Goal: Task Accomplishment & Management: Use online tool/utility

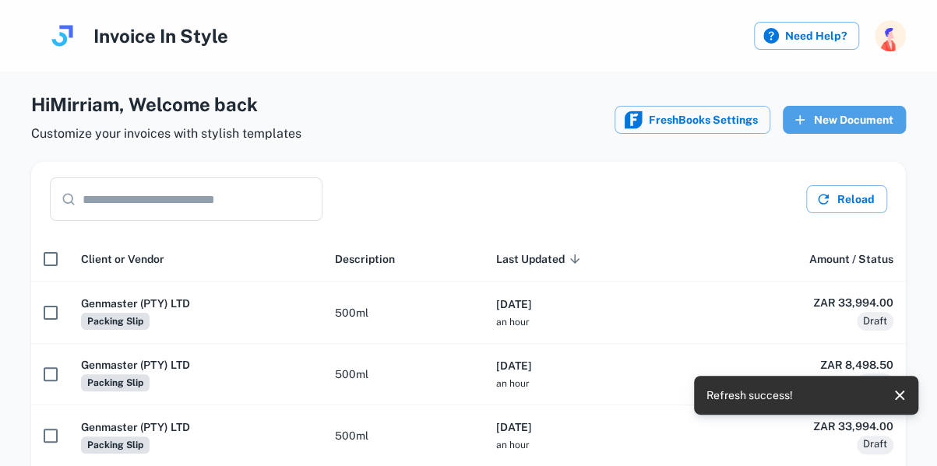
click at [833, 121] on button "New Document" at bounding box center [843, 120] width 123 height 28
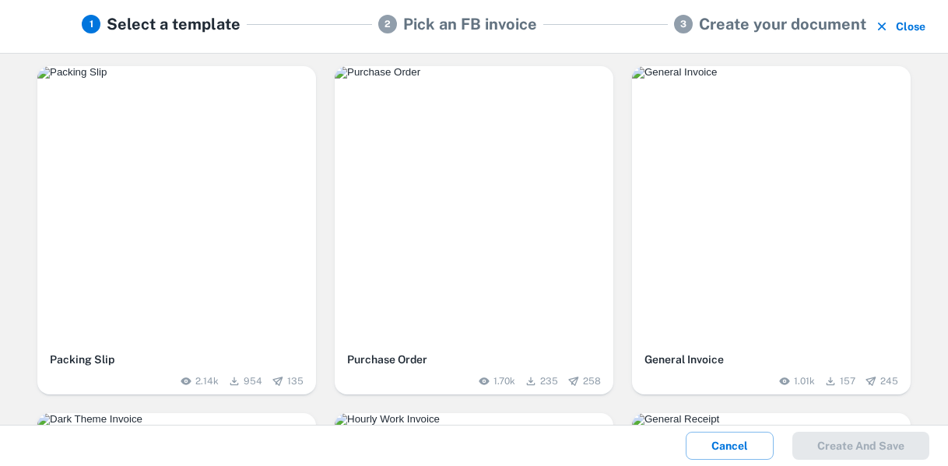
click at [248, 223] on div "button" at bounding box center [176, 205] width 279 height 279
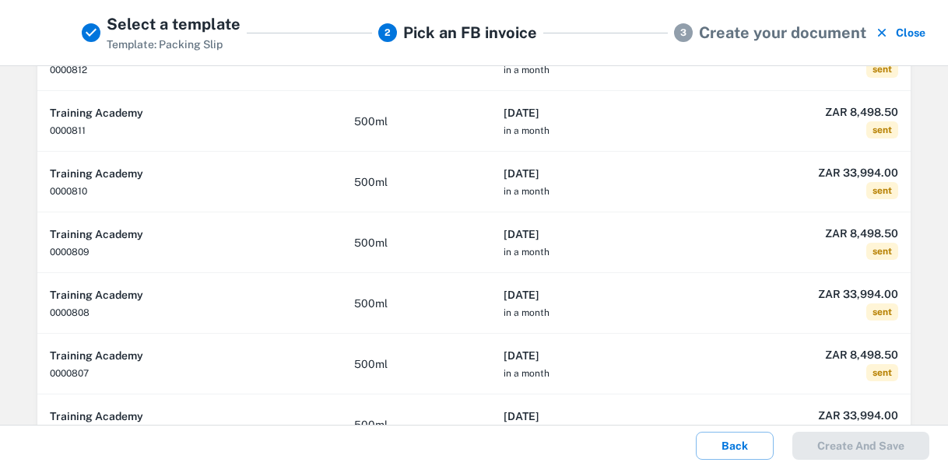
scroll to position [296, 0]
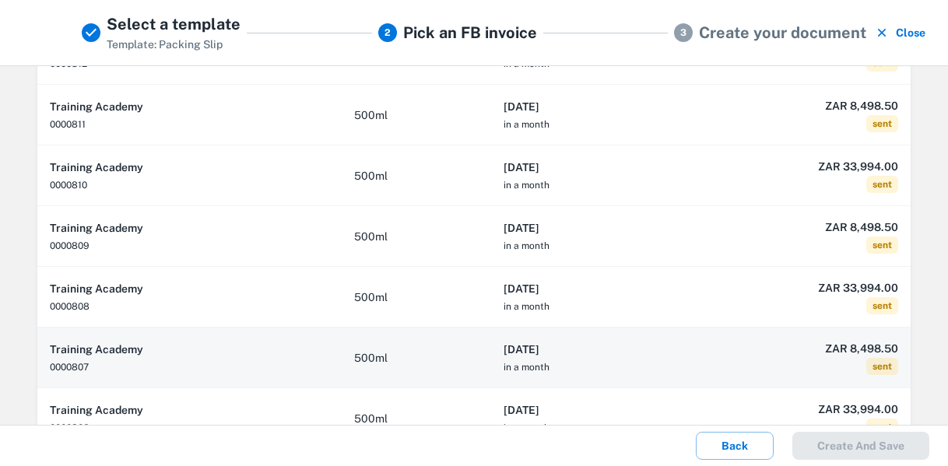
click at [642, 350] on h6 "[DATE]" at bounding box center [591, 349] width 175 height 17
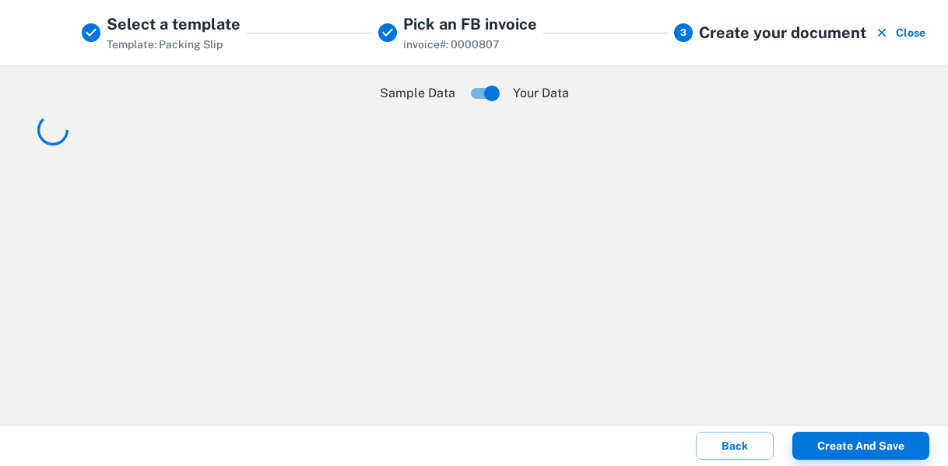
scroll to position [0, 0]
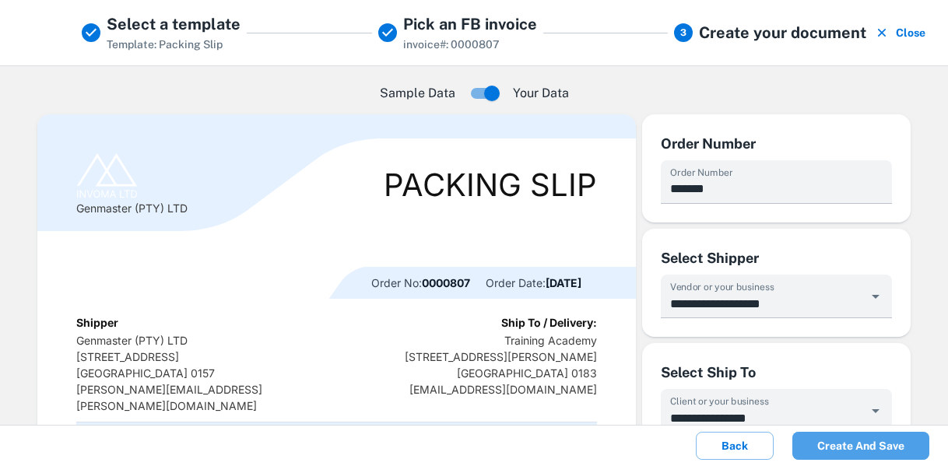
click at [858, 452] on button "Create and save" at bounding box center [861, 446] width 137 height 28
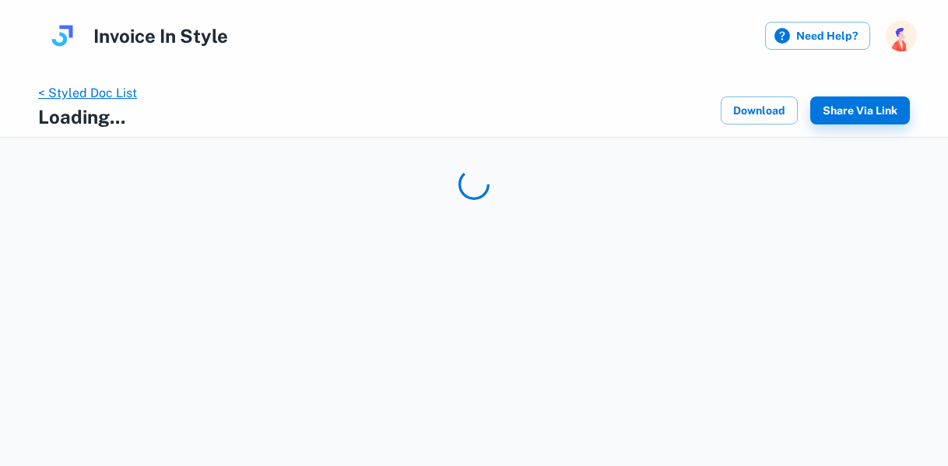
click at [109, 91] on link "< Styled Doc List" at bounding box center [87, 93] width 99 height 15
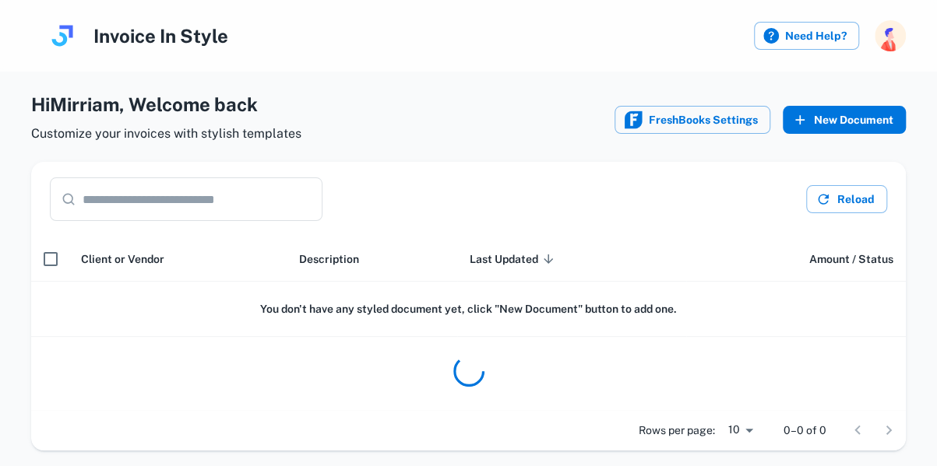
click at [850, 116] on button "New Document" at bounding box center [843, 120] width 123 height 28
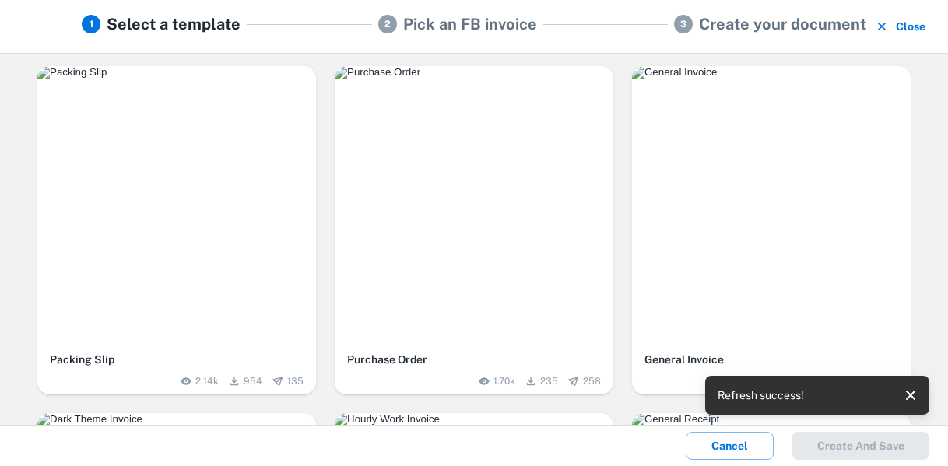
click at [236, 185] on div "button" at bounding box center [176, 205] width 279 height 279
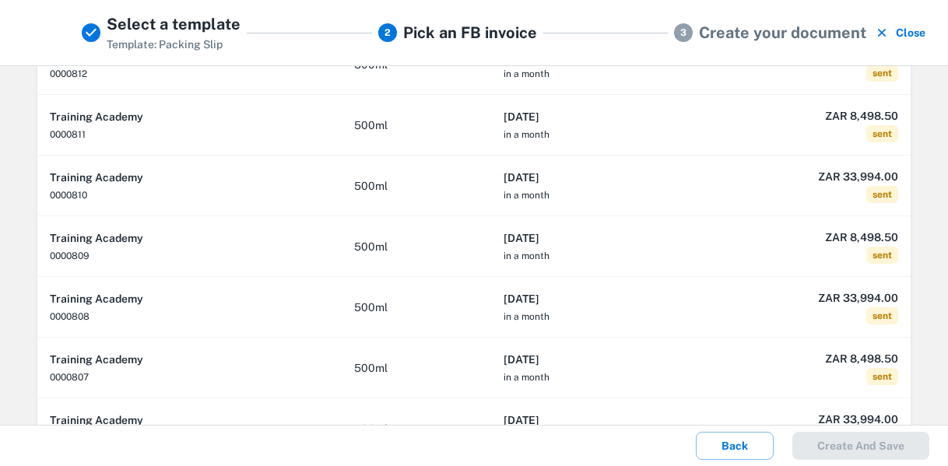
scroll to position [288, 0]
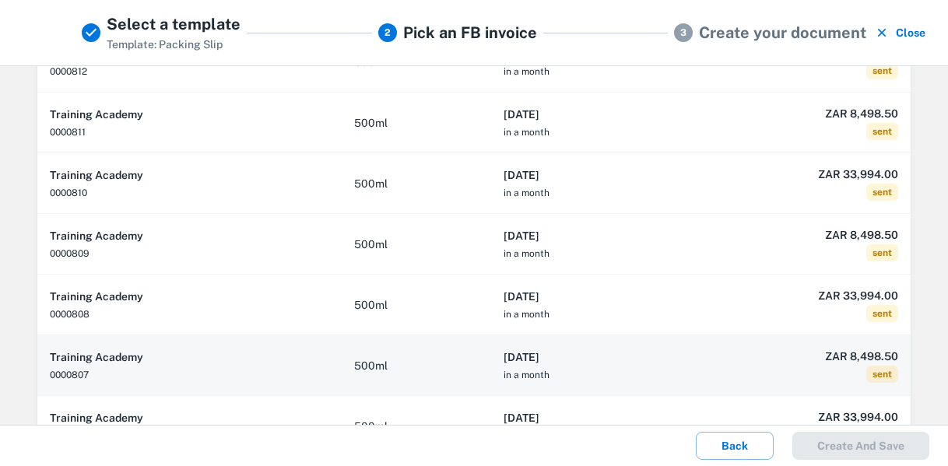
click at [660, 367] on th "[DATE] in a month" at bounding box center [591, 366] width 200 height 61
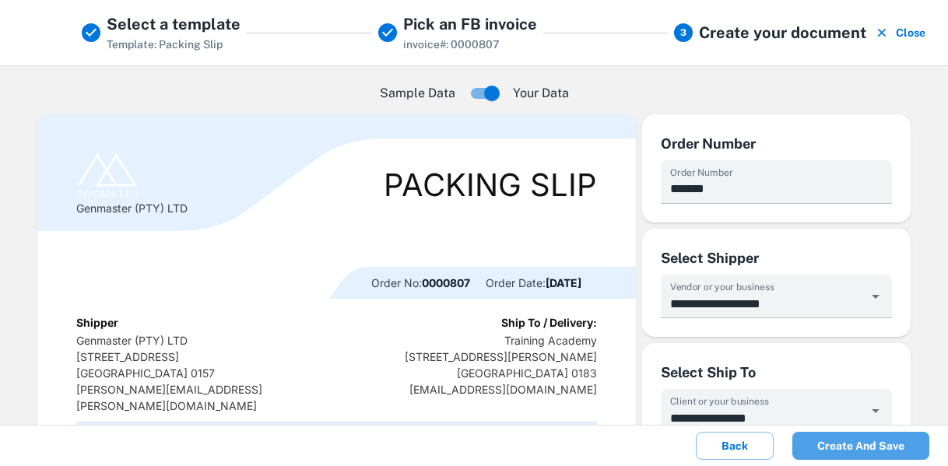
click at [865, 452] on button "Create and save" at bounding box center [861, 446] width 137 height 28
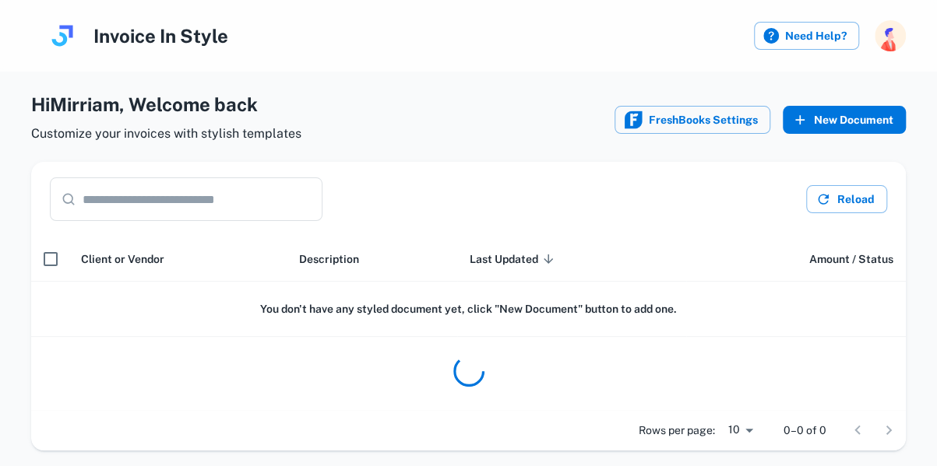
click at [846, 116] on button "New Document" at bounding box center [843, 120] width 123 height 28
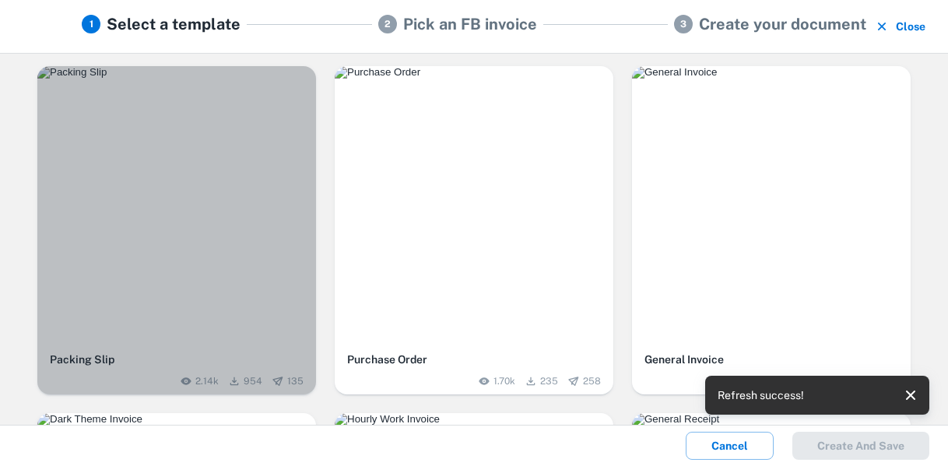
click at [188, 162] on div "button" at bounding box center [176, 205] width 279 height 279
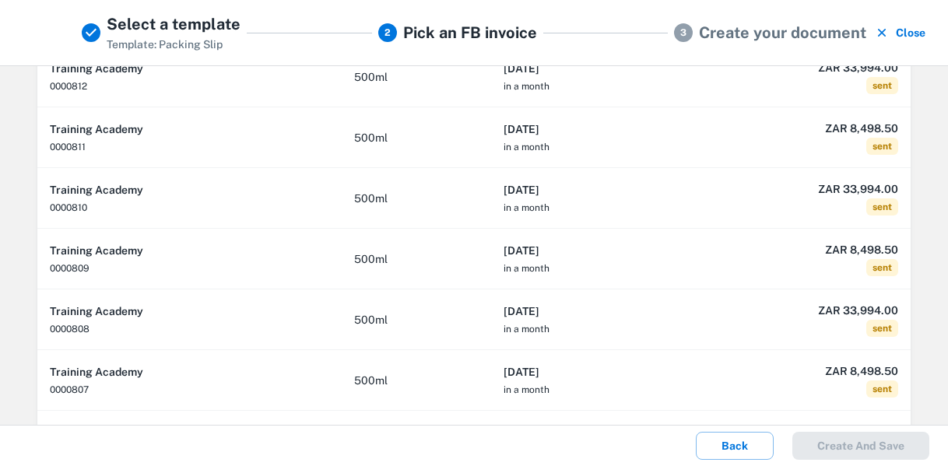
scroll to position [276, 0]
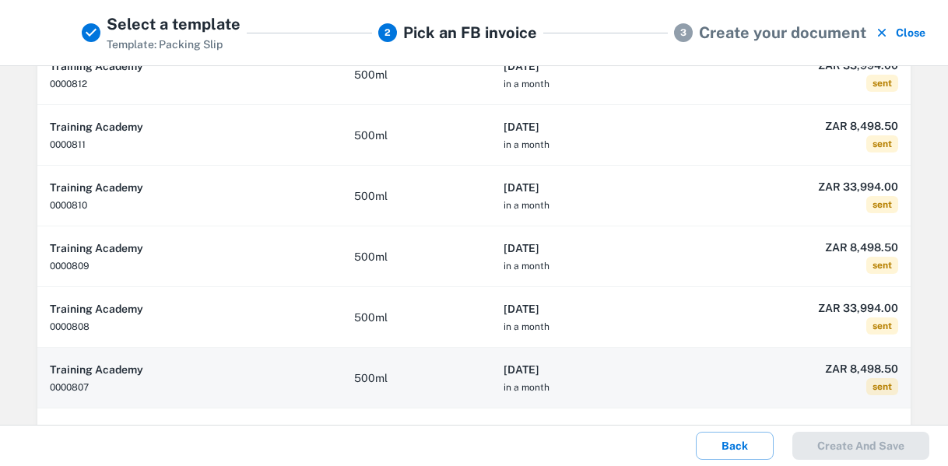
click at [675, 363] on th "[DATE] in a month" at bounding box center [591, 378] width 200 height 61
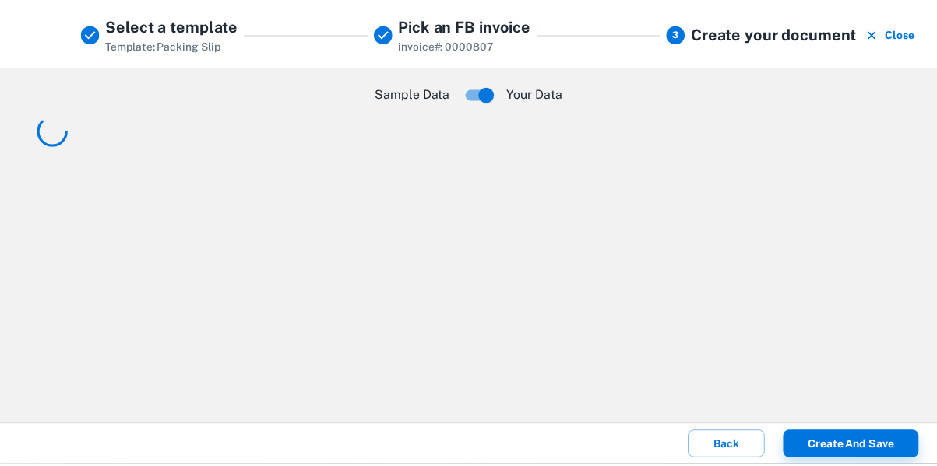
scroll to position [0, 0]
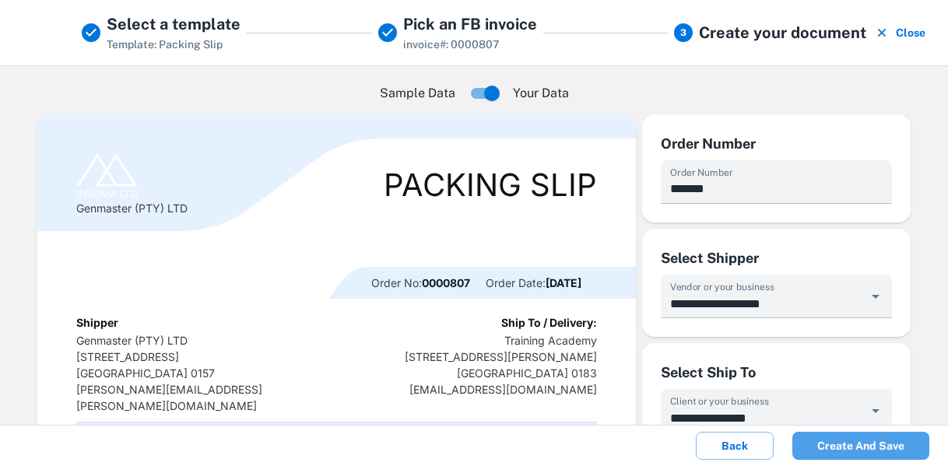
click at [894, 449] on button "Create and save" at bounding box center [861, 446] width 137 height 28
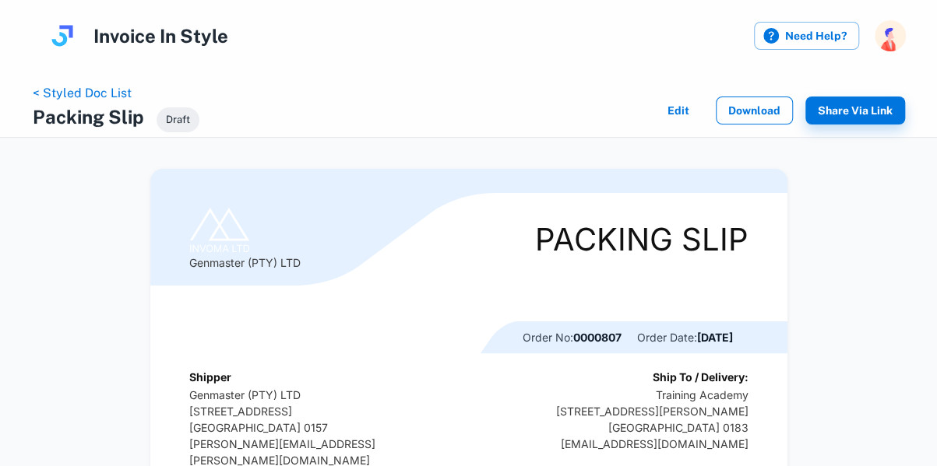
click at [774, 109] on button "Download" at bounding box center [754, 111] width 77 height 28
click at [93, 94] on link "< Styled Doc List" at bounding box center [82, 93] width 99 height 15
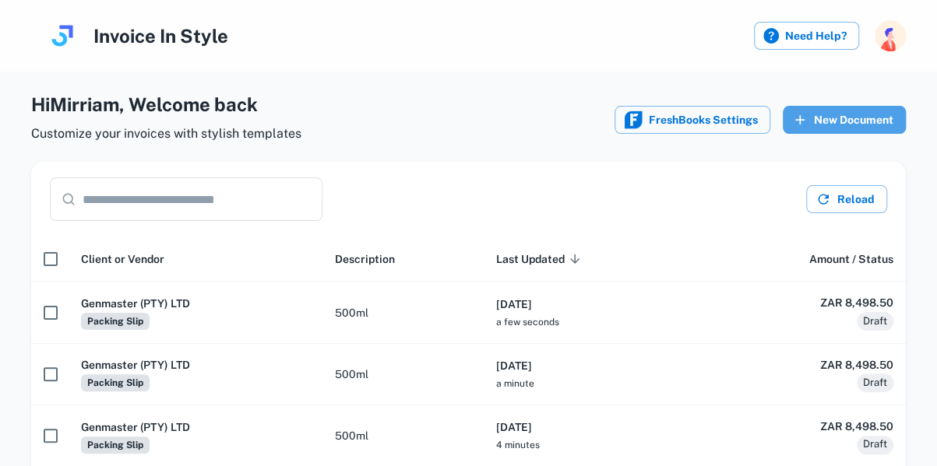
click at [863, 125] on button "New Document" at bounding box center [843, 120] width 123 height 28
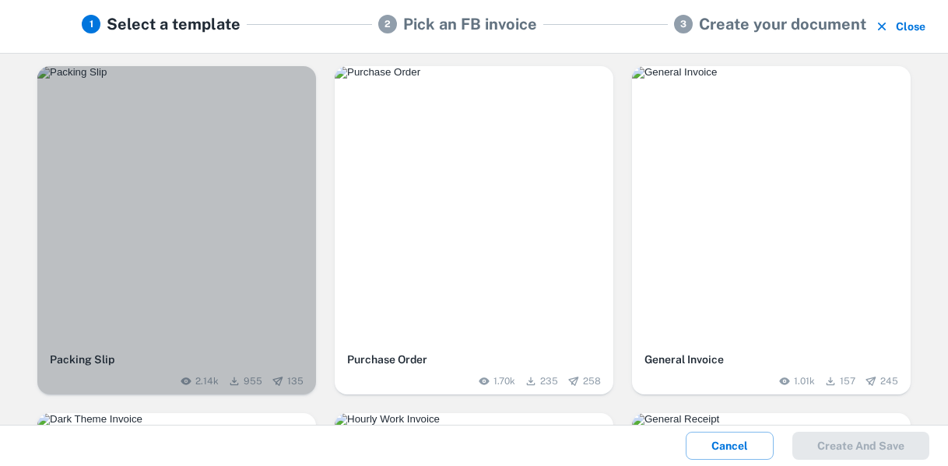
click at [179, 152] on div "button" at bounding box center [176, 205] width 279 height 279
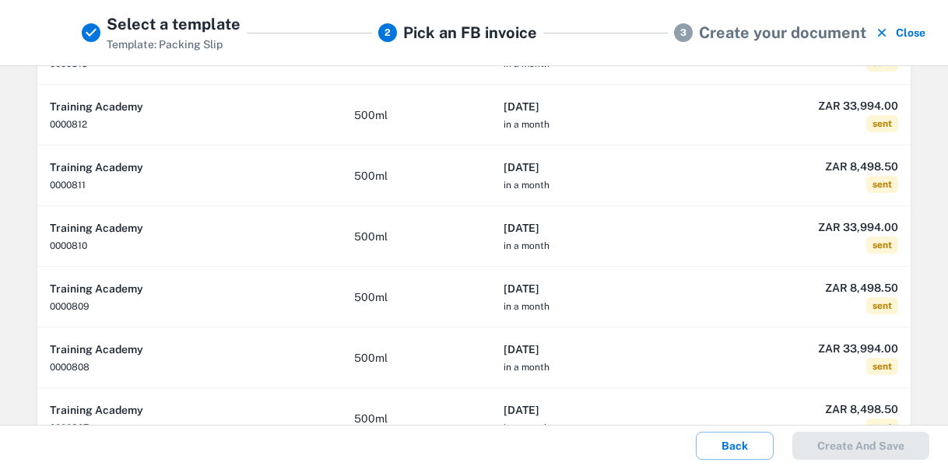
scroll to position [244, 0]
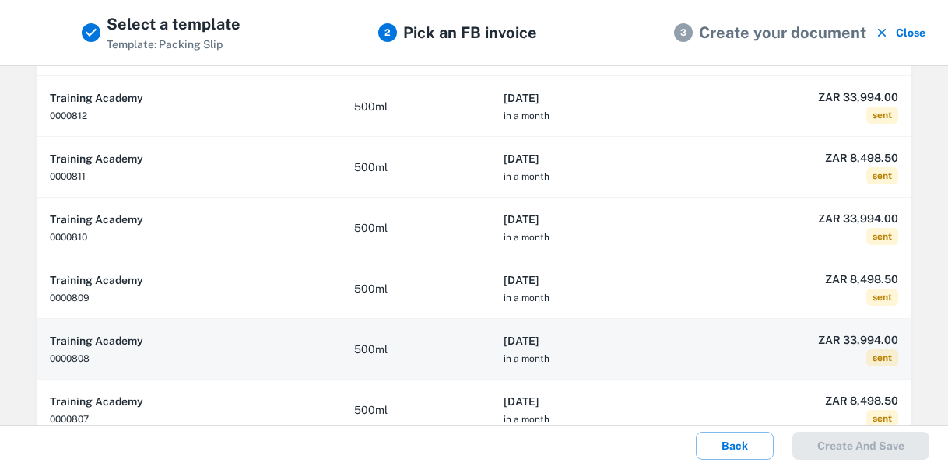
click at [618, 356] on th "[DATE] in a month" at bounding box center [591, 349] width 200 height 61
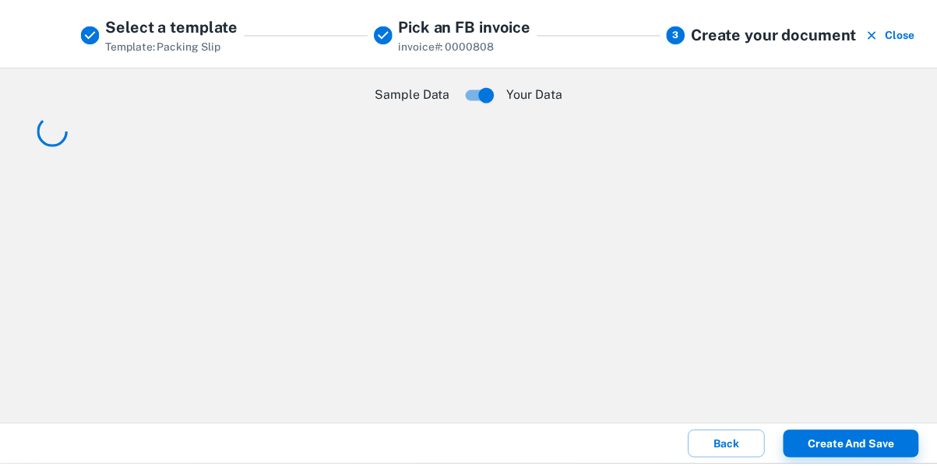
scroll to position [0, 0]
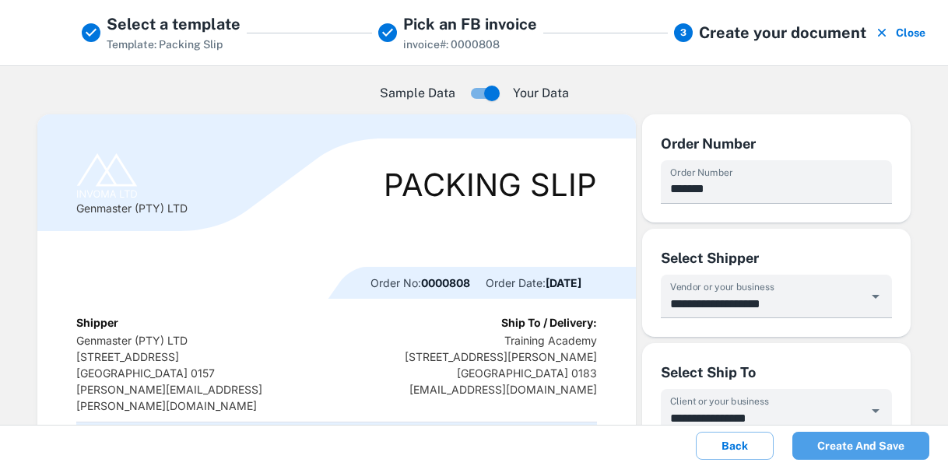
click at [877, 448] on button "Create and save" at bounding box center [861, 446] width 137 height 28
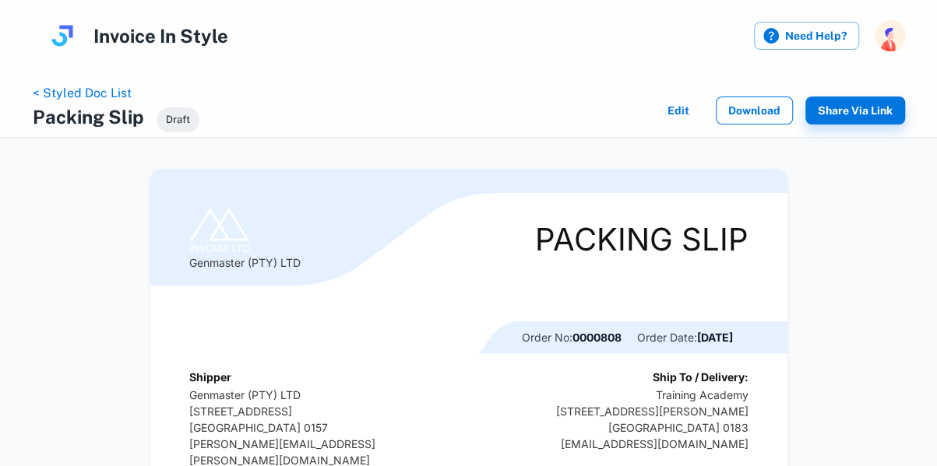
click at [770, 113] on button "Download" at bounding box center [754, 111] width 77 height 28
click at [119, 91] on link "< Styled Doc List" at bounding box center [82, 93] width 99 height 15
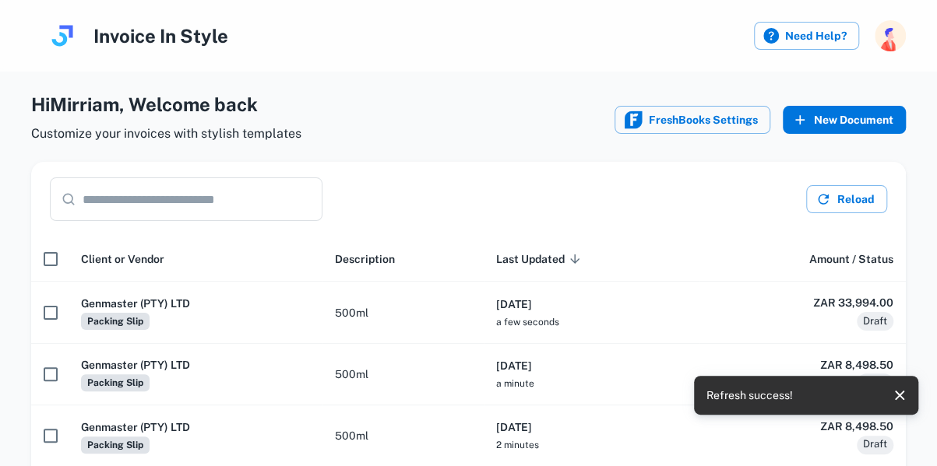
click at [854, 123] on button "New Document" at bounding box center [843, 120] width 123 height 28
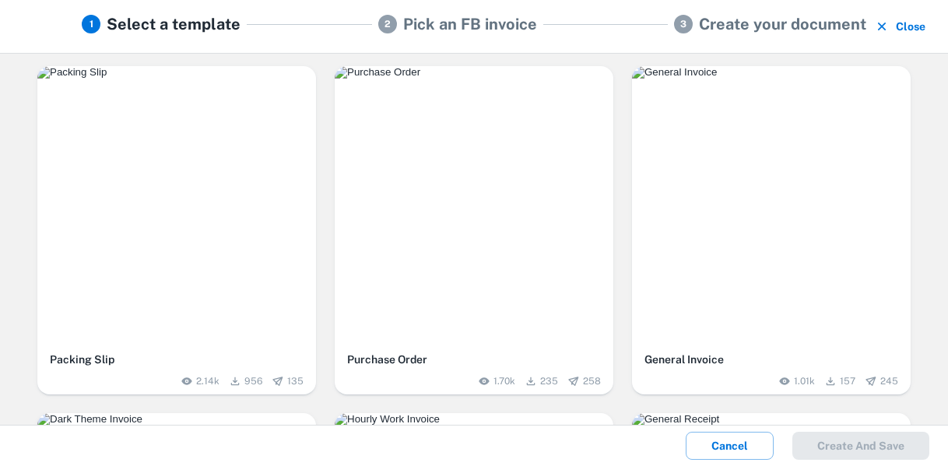
click at [227, 79] on img "button" at bounding box center [176, 72] width 279 height 12
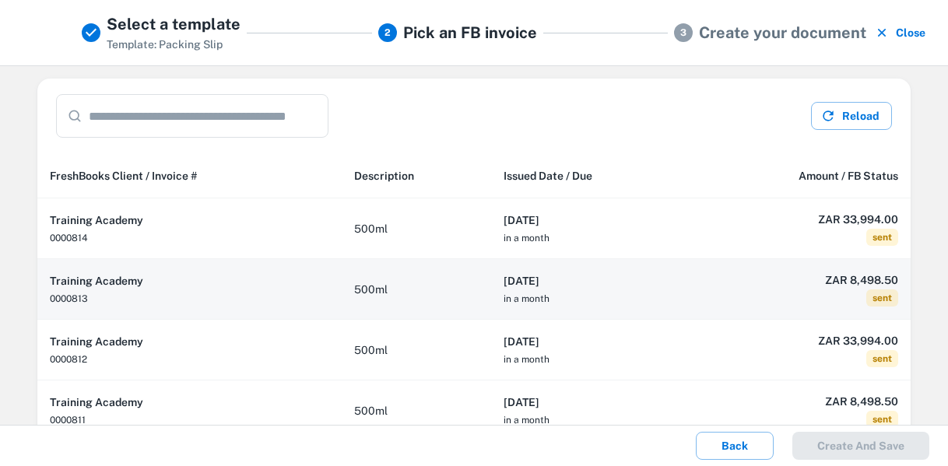
click at [626, 285] on h6 "[DATE]" at bounding box center [591, 281] width 175 height 17
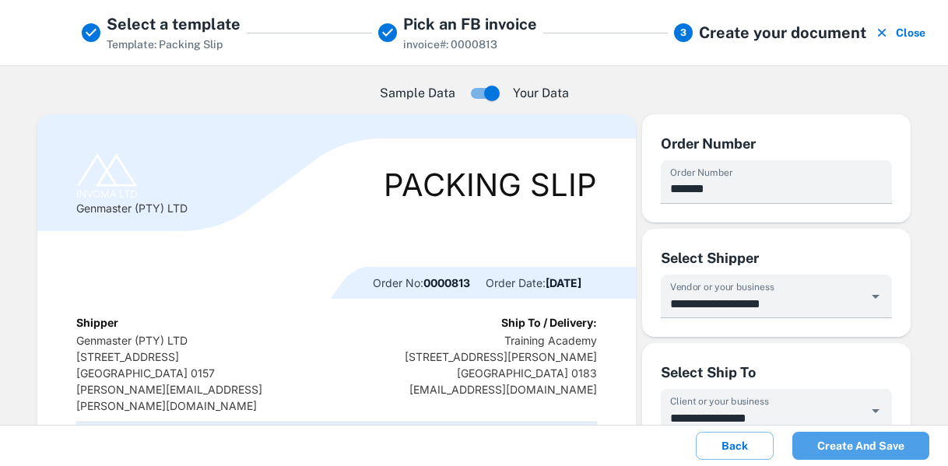
click at [888, 439] on button "Create and save" at bounding box center [861, 446] width 137 height 28
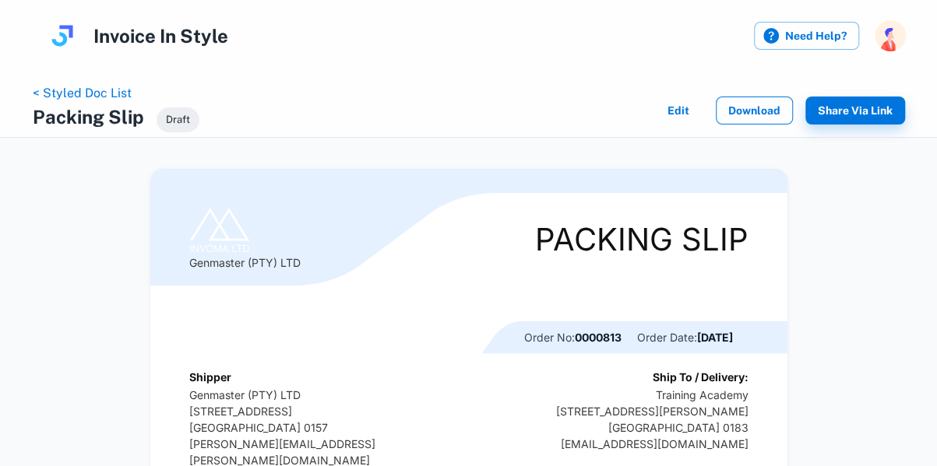
click at [752, 109] on button "Download" at bounding box center [754, 111] width 77 height 28
click at [92, 96] on link "< Styled Doc List" at bounding box center [82, 93] width 99 height 15
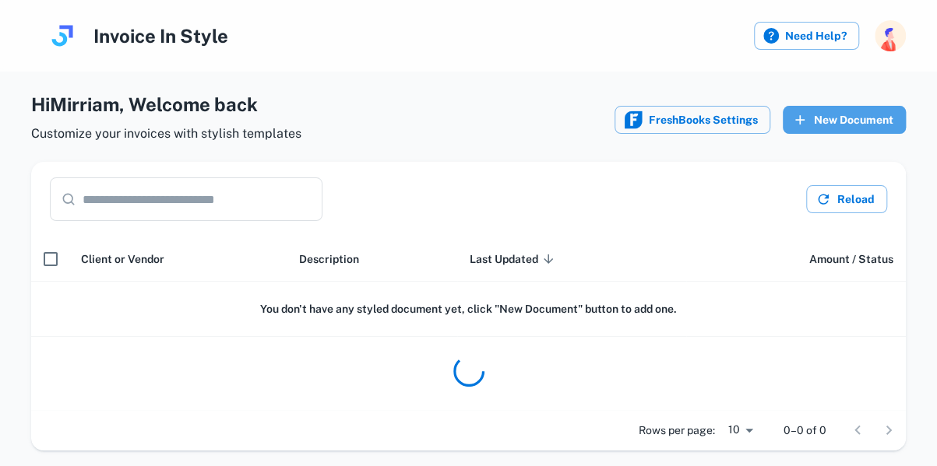
click at [844, 116] on button "New Document" at bounding box center [843, 120] width 123 height 28
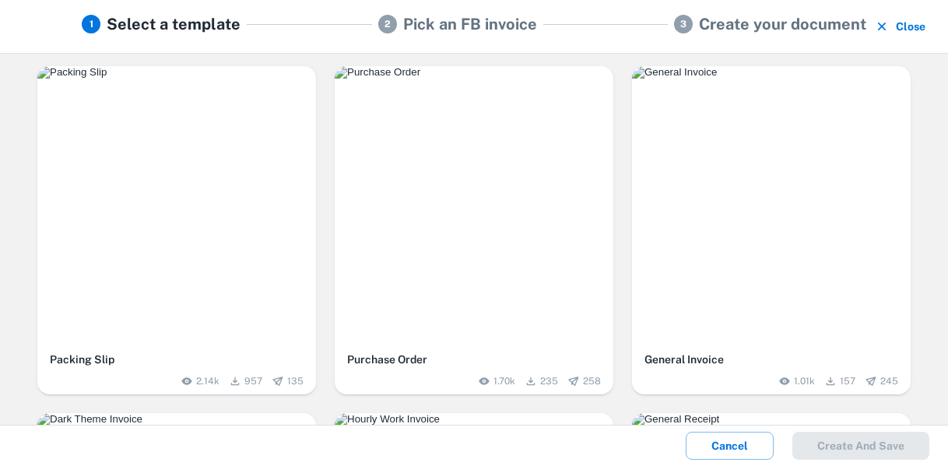
click at [199, 79] on img "button" at bounding box center [176, 72] width 279 height 12
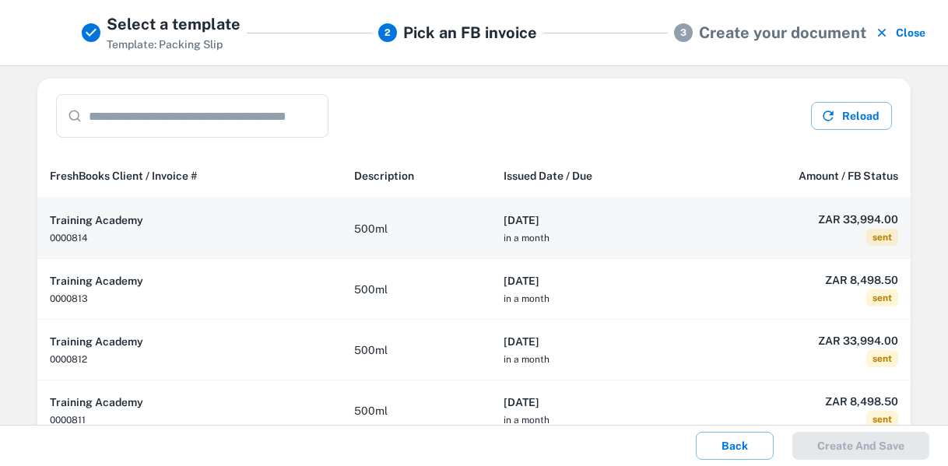
click at [610, 221] on h6 "[DATE]" at bounding box center [591, 220] width 175 height 17
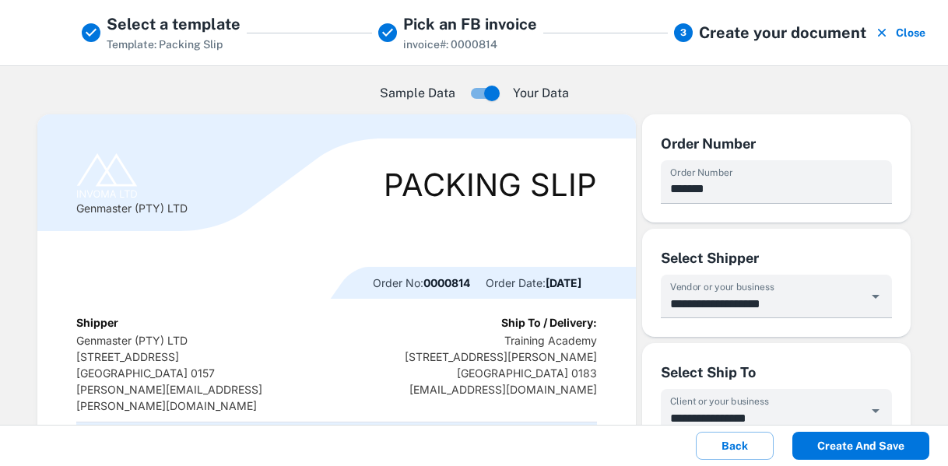
click at [867, 443] on button "Create and save" at bounding box center [861, 446] width 137 height 28
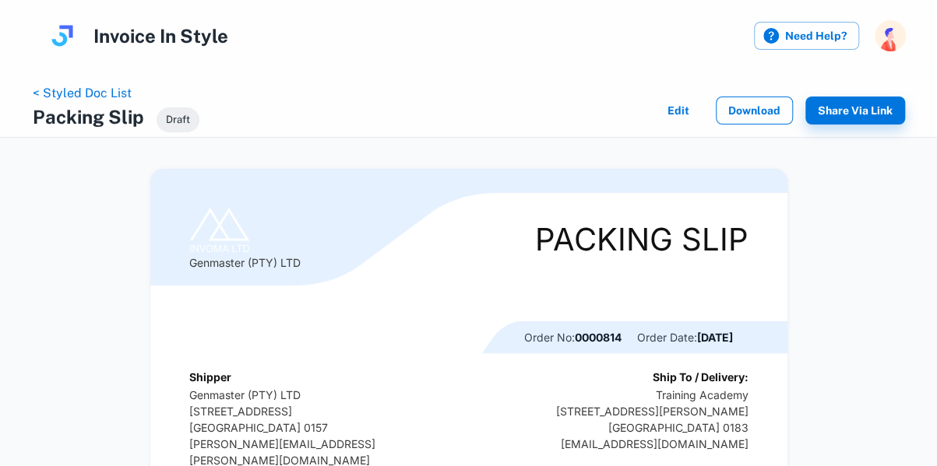
click at [768, 112] on button "Download" at bounding box center [754, 111] width 77 height 28
click at [94, 90] on link "< Styled Doc List" at bounding box center [82, 93] width 99 height 15
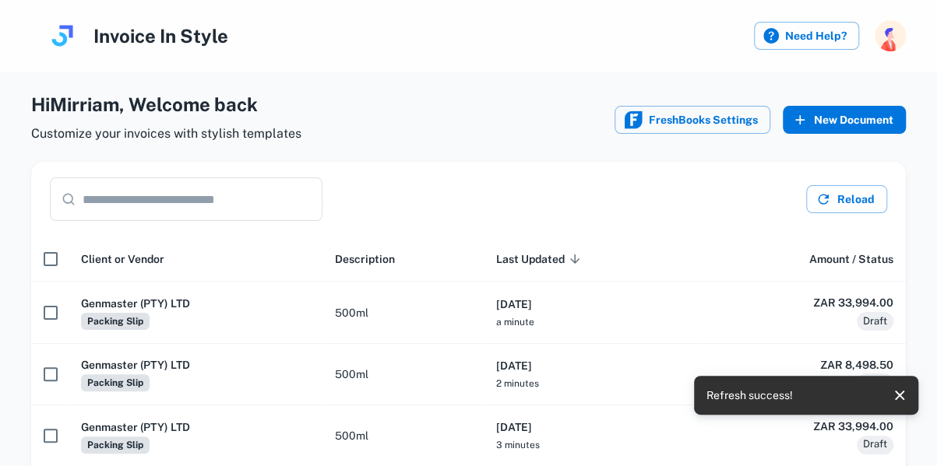
click at [847, 118] on button "New Document" at bounding box center [843, 120] width 123 height 28
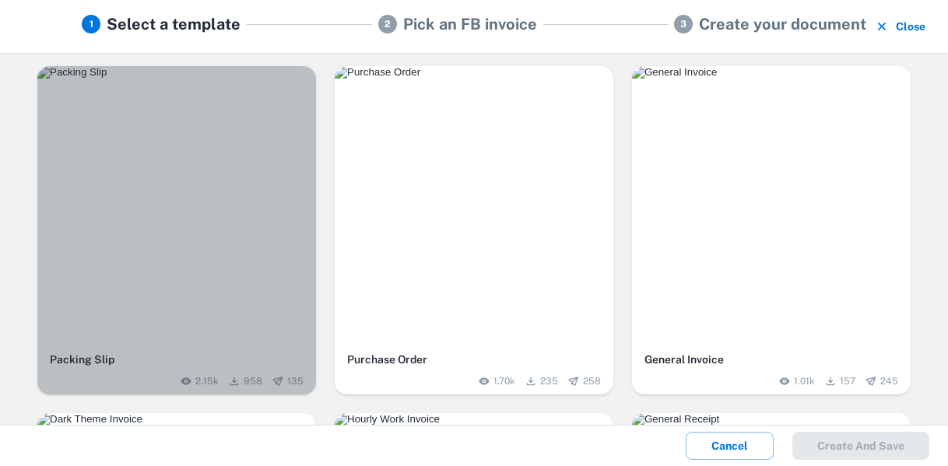
click at [238, 174] on div "button" at bounding box center [176, 205] width 279 height 279
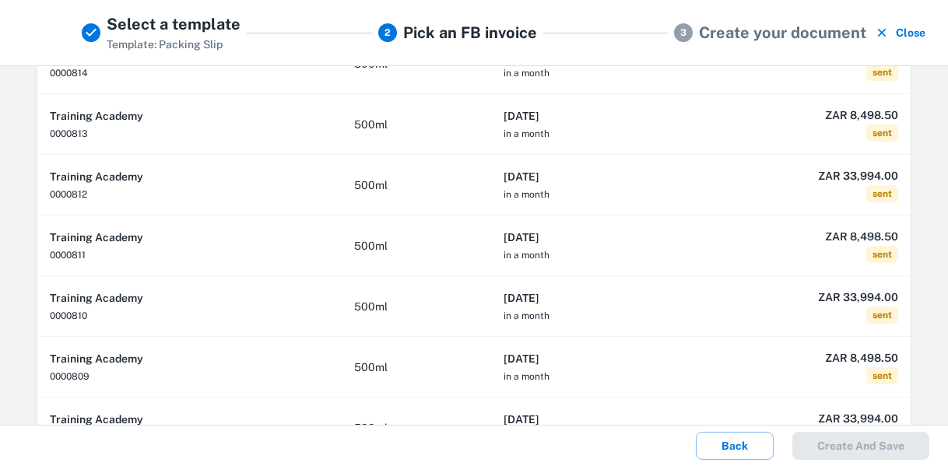
scroll to position [216, 0]
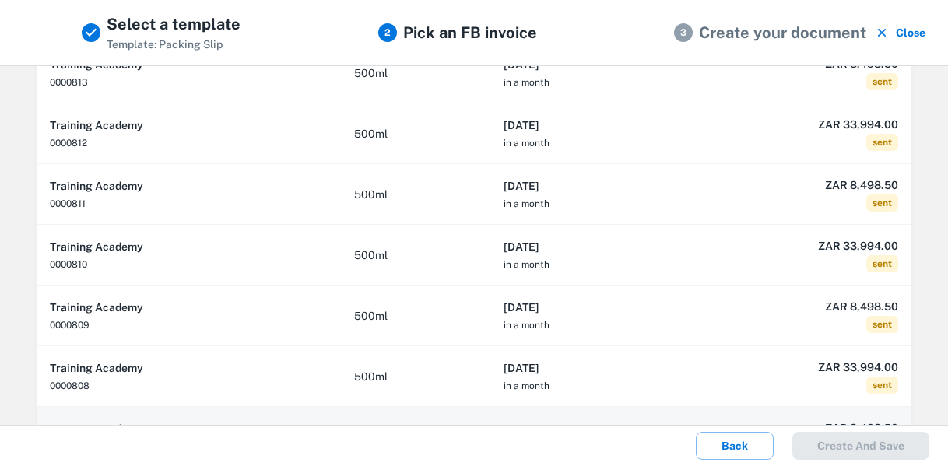
click at [588, 416] on th "[DATE] in a month" at bounding box center [591, 437] width 200 height 61
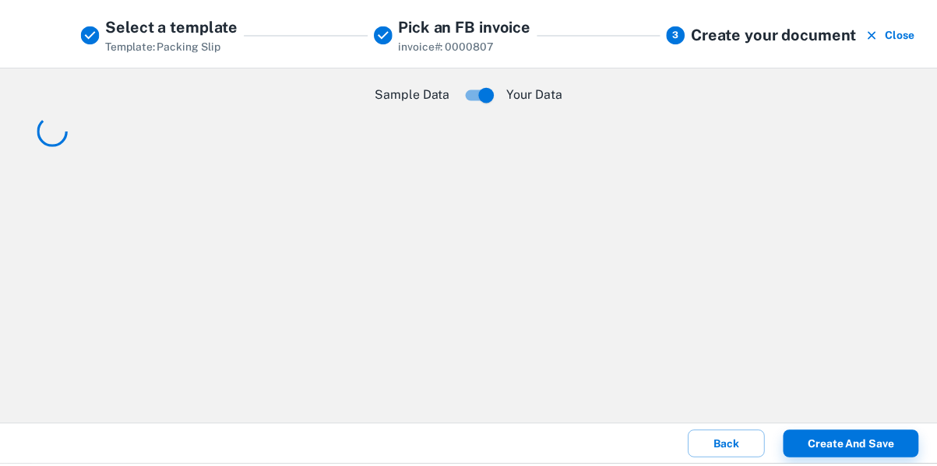
scroll to position [0, 0]
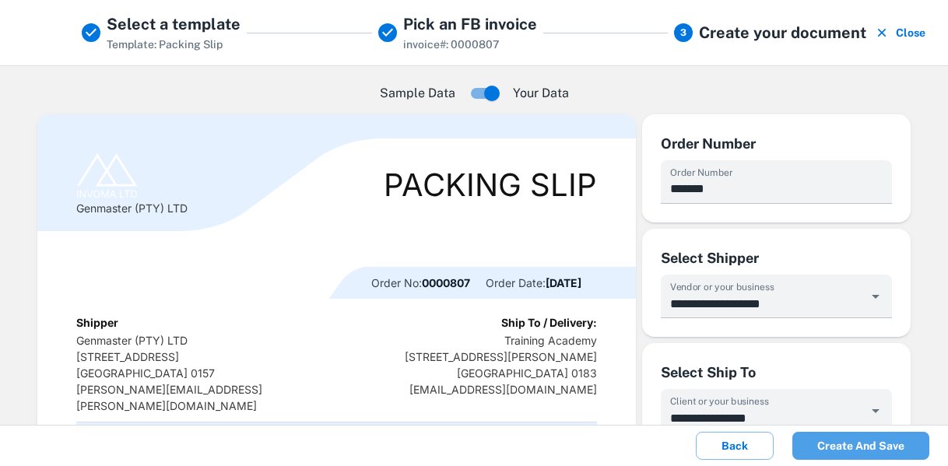
click at [862, 454] on button "Create and save" at bounding box center [861, 446] width 137 height 28
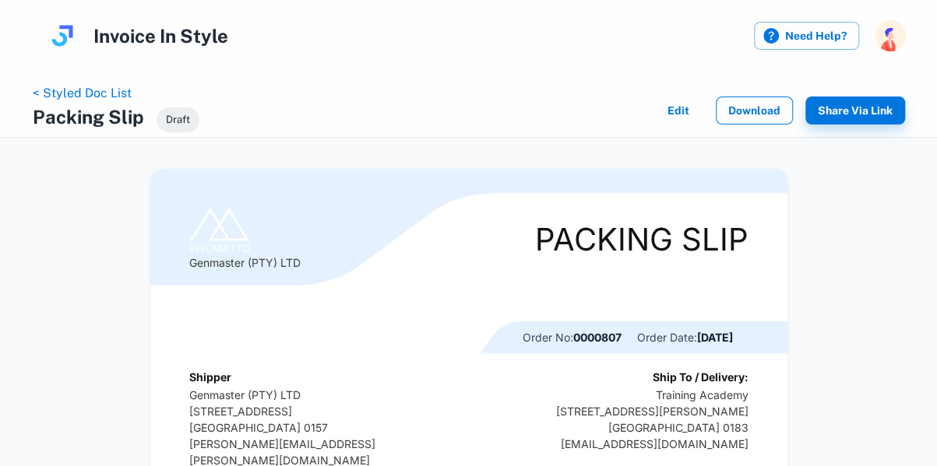
click at [758, 114] on button "Download" at bounding box center [754, 111] width 77 height 28
click at [116, 90] on link "< Styled Doc List" at bounding box center [82, 93] width 99 height 15
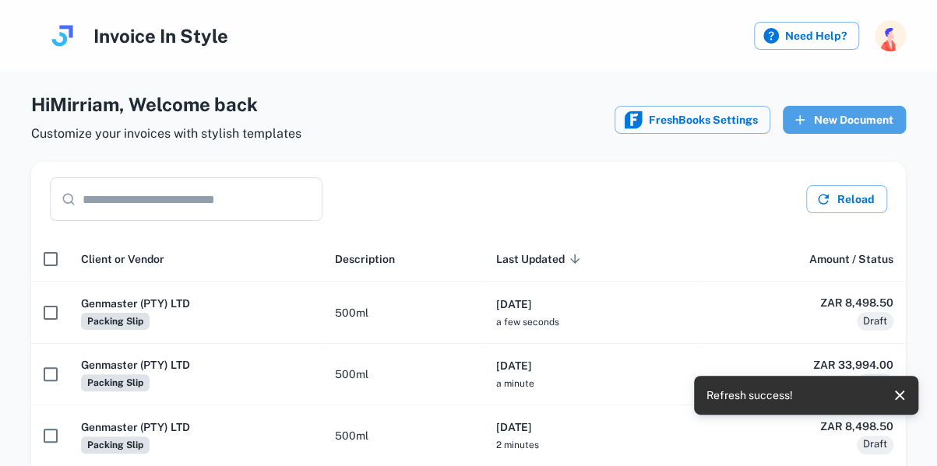
click at [866, 118] on button "New Document" at bounding box center [843, 120] width 123 height 28
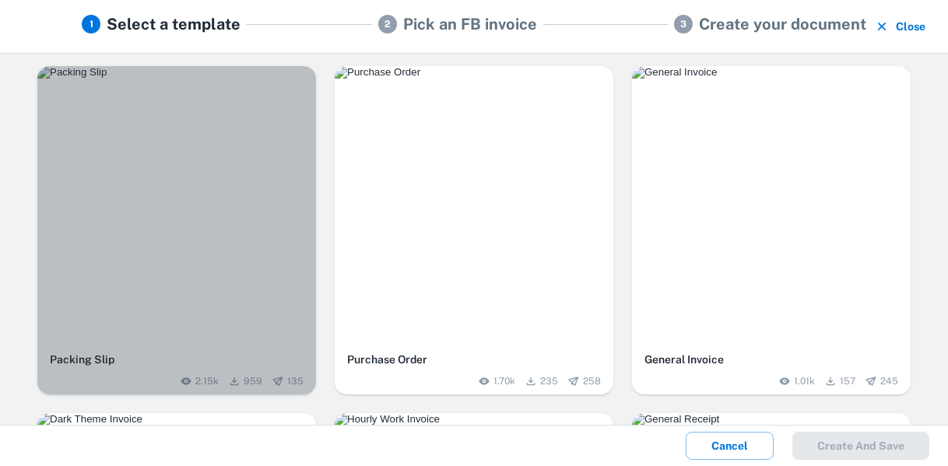
click at [210, 79] on img "button" at bounding box center [176, 72] width 279 height 12
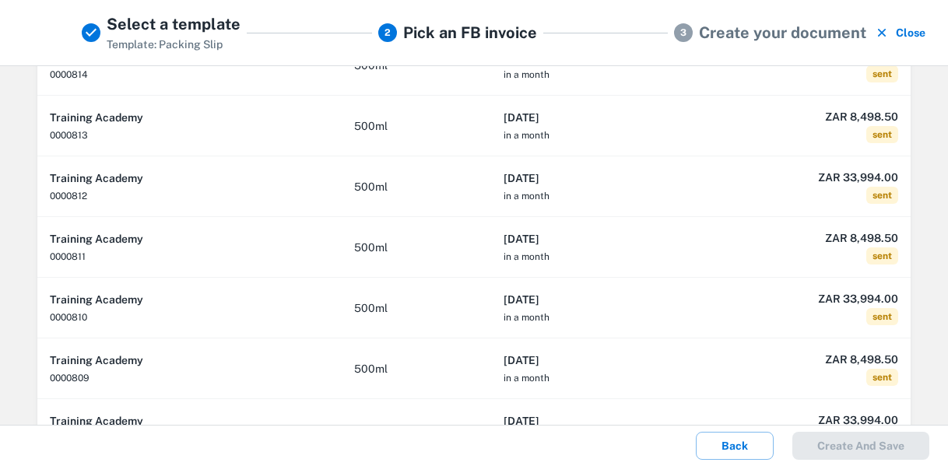
scroll to position [241, 0]
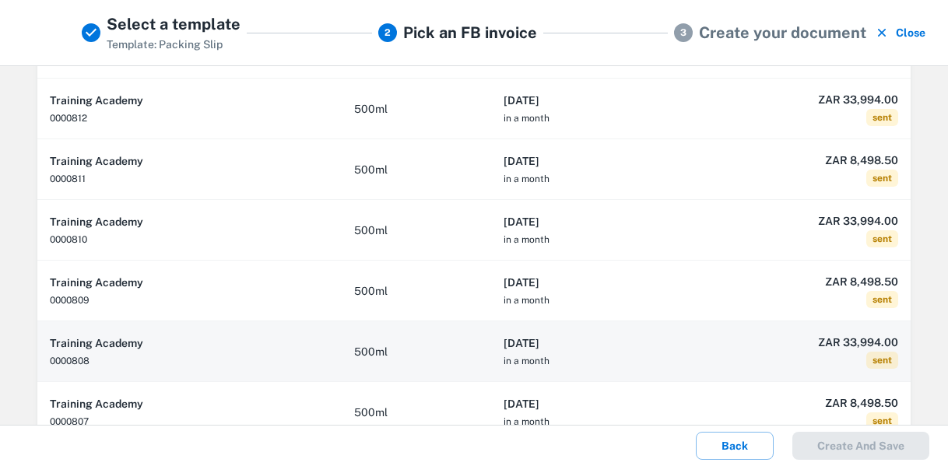
click at [654, 343] on h6 "[DATE]" at bounding box center [591, 343] width 175 height 17
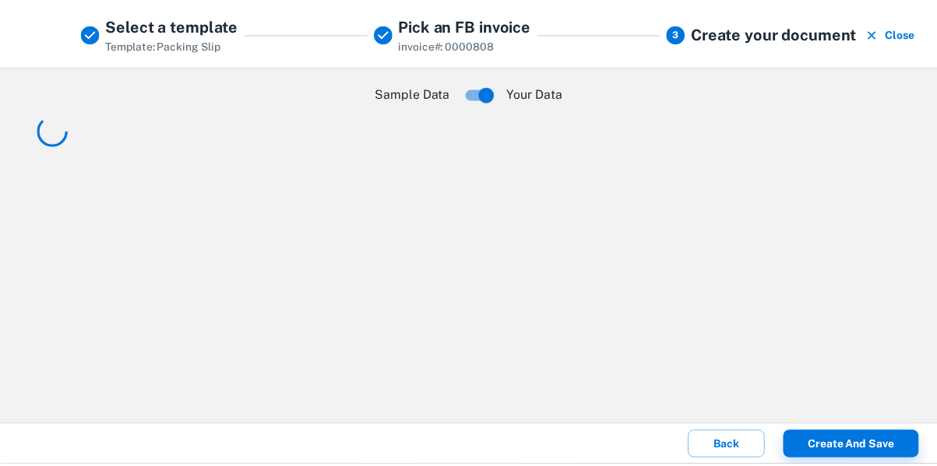
scroll to position [0, 0]
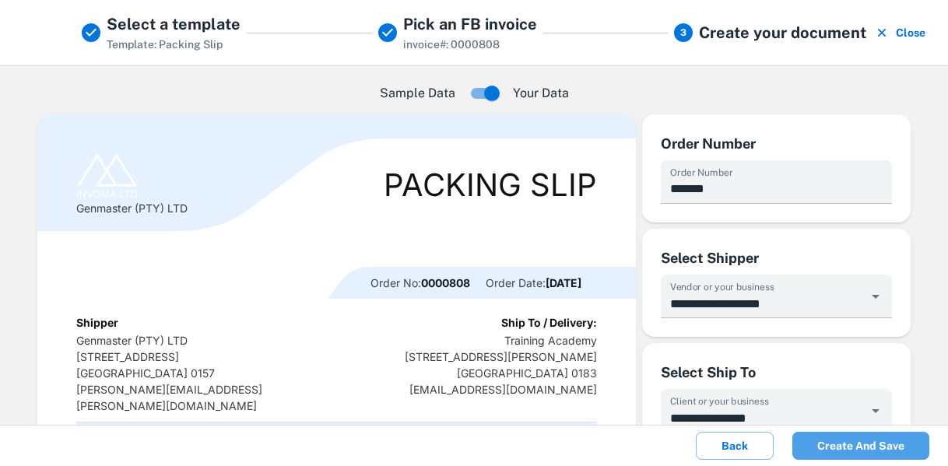
click at [863, 447] on button "Create and save" at bounding box center [861, 446] width 137 height 28
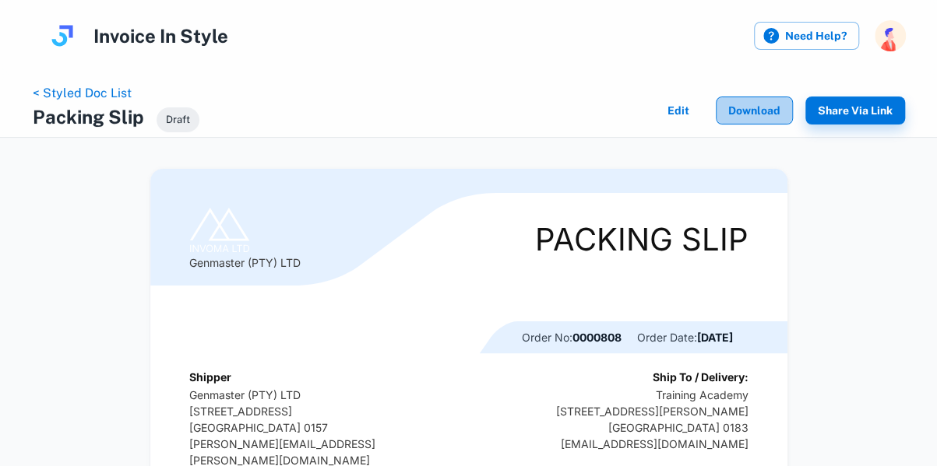
click at [762, 111] on button "Download" at bounding box center [754, 111] width 77 height 28
